Goal: Task Accomplishment & Management: Manage account settings

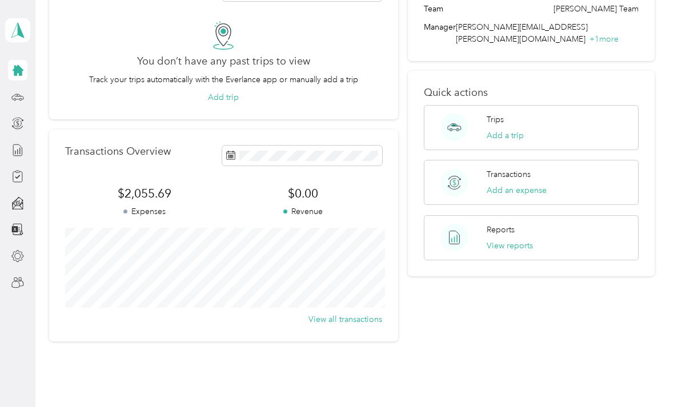
scroll to position [80, 0]
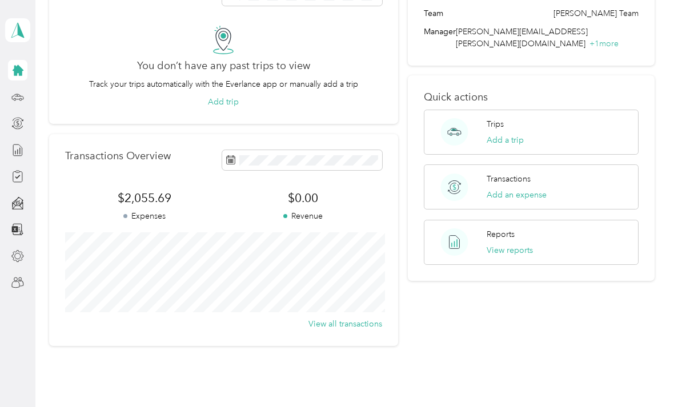
click at [14, 26] on icon at bounding box center [17, 30] width 17 height 16
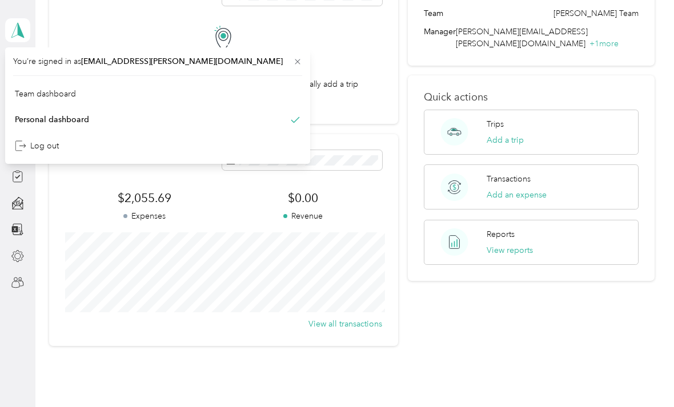
click at [94, 91] on div "Team dashboard" at bounding box center [157, 94] width 289 height 20
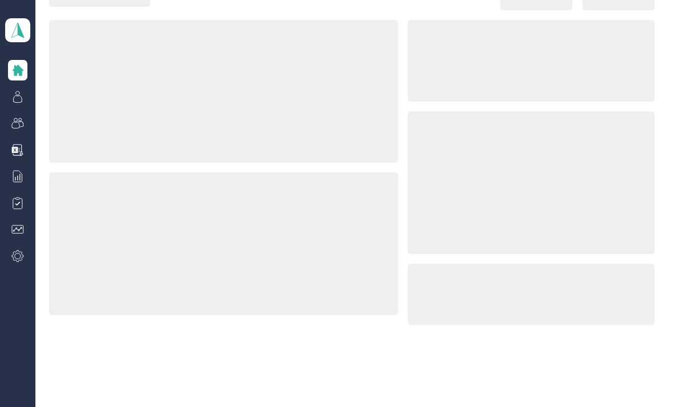
scroll to position [25, 0]
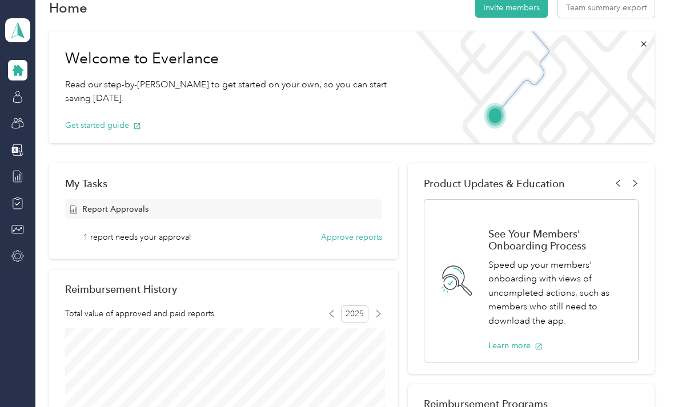
click at [373, 235] on button "Approve reports" at bounding box center [351, 237] width 61 height 12
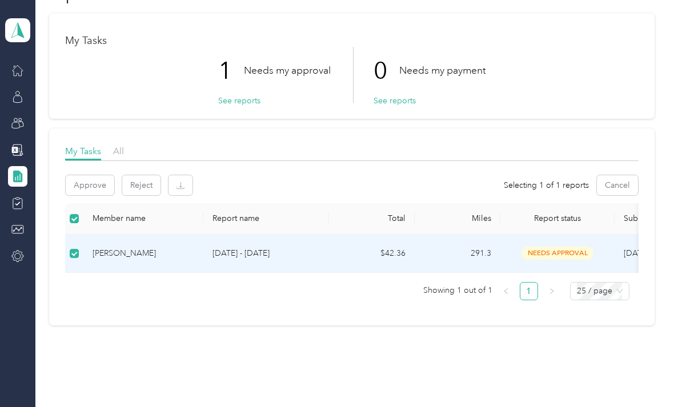
scroll to position [37, 0]
click at [573, 253] on span "needs approval" at bounding box center [557, 253] width 72 height 13
click at [202, 259] on td "[PERSON_NAME]" at bounding box center [143, 254] width 120 height 38
click at [295, 70] on p "Needs my approval" at bounding box center [287, 71] width 87 height 14
click at [240, 105] on button "See reports" at bounding box center [239, 101] width 42 height 12
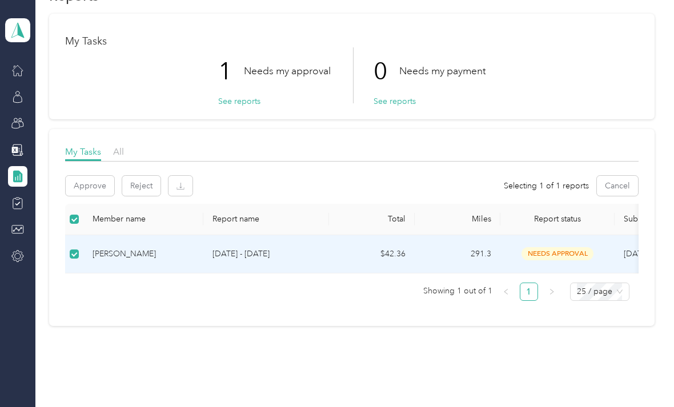
click at [563, 249] on span "needs approval" at bounding box center [557, 253] width 72 height 13
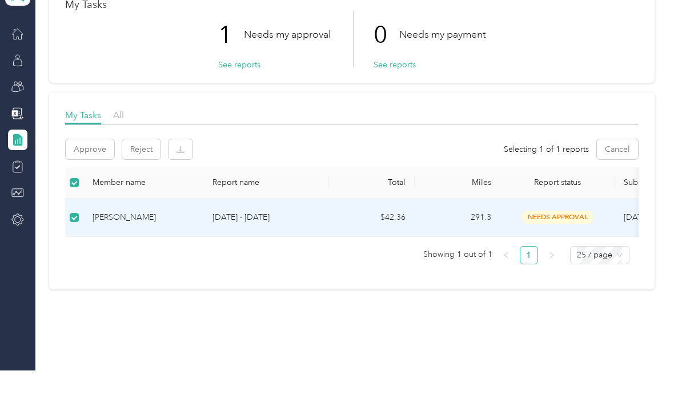
scroll to position [37, 0]
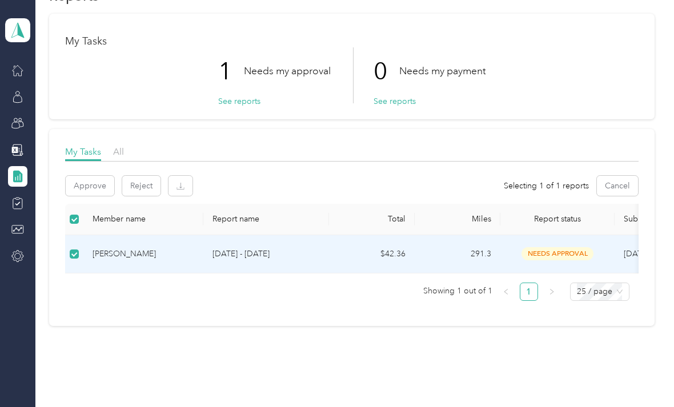
click at [87, 176] on button "Approve" at bounding box center [90, 186] width 49 height 20
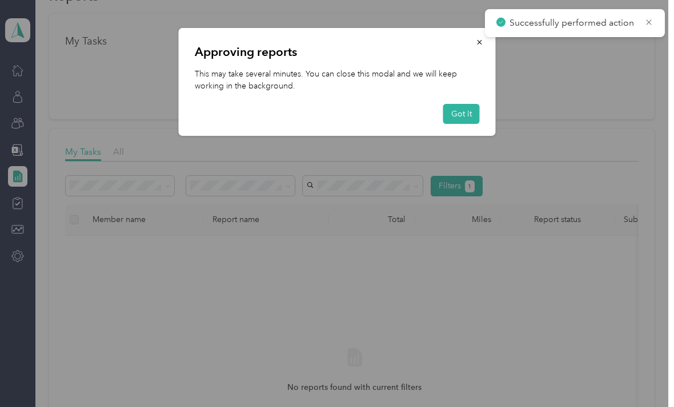
click at [478, 106] on button "Got it" at bounding box center [461, 114] width 37 height 20
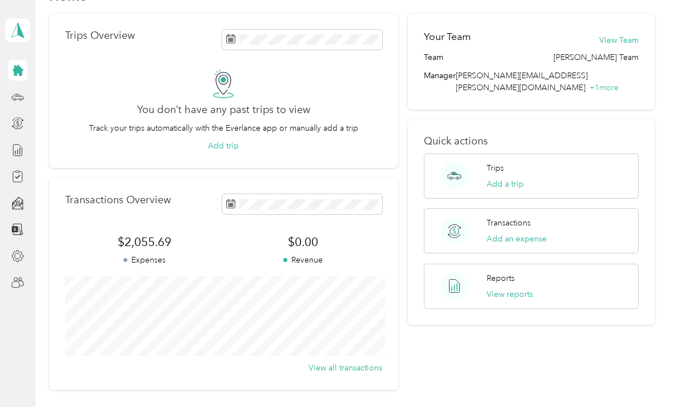
click at [16, 25] on icon at bounding box center [17, 30] width 17 height 16
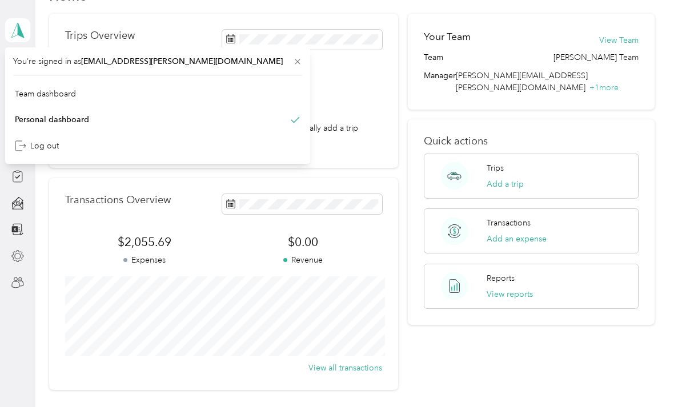
click at [37, 99] on div "Team dashboard" at bounding box center [45, 94] width 61 height 12
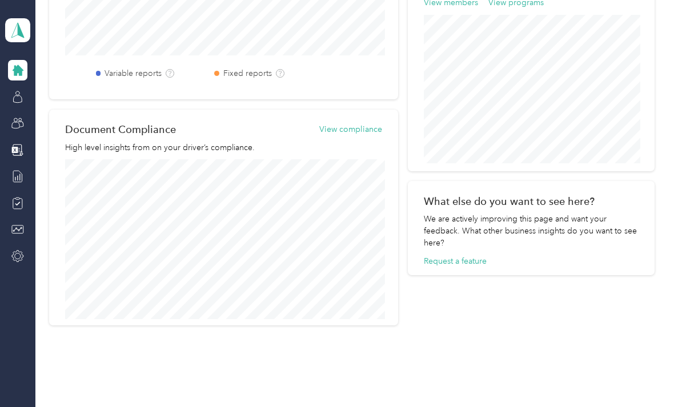
scroll to position [448, 0]
